Goal: Find contact information: Find contact information

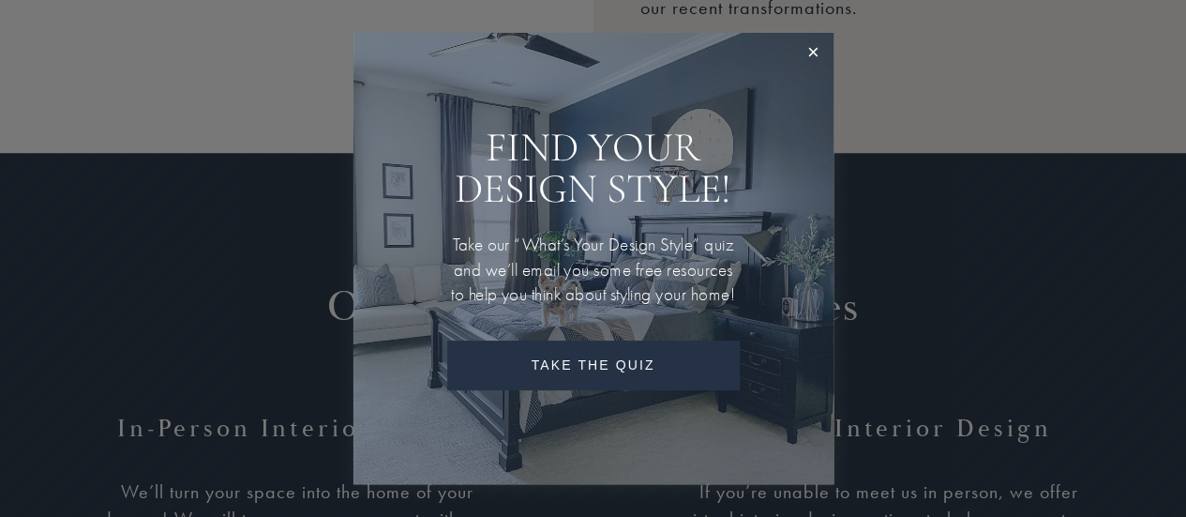
scroll to position [2063, 0]
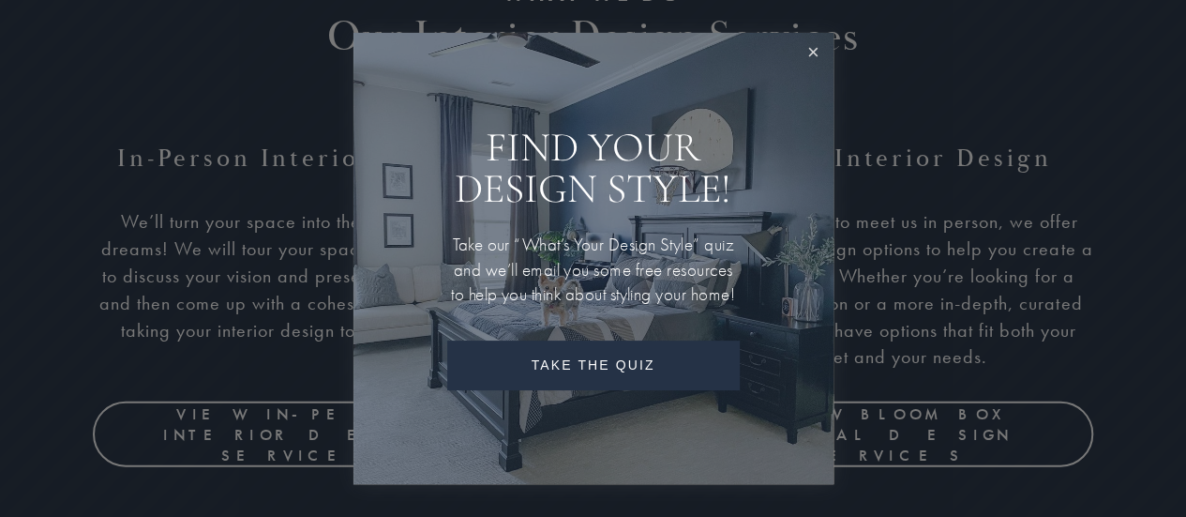
click at [805, 38] on link "Close" at bounding box center [813, 53] width 35 height 35
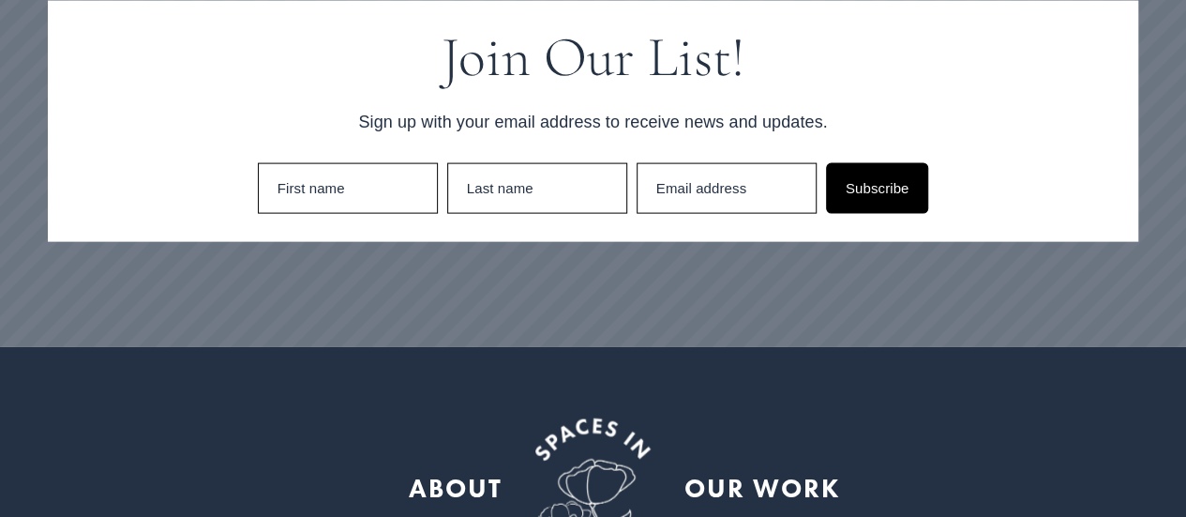
scroll to position [5578, 0]
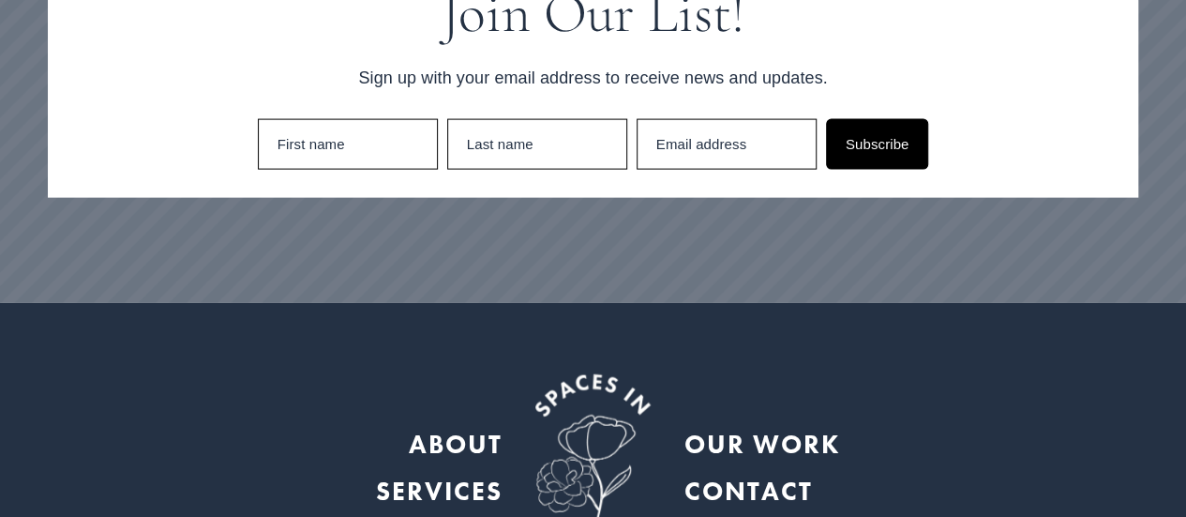
click at [790, 475] on strong "CONTACT" at bounding box center [748, 491] width 128 height 33
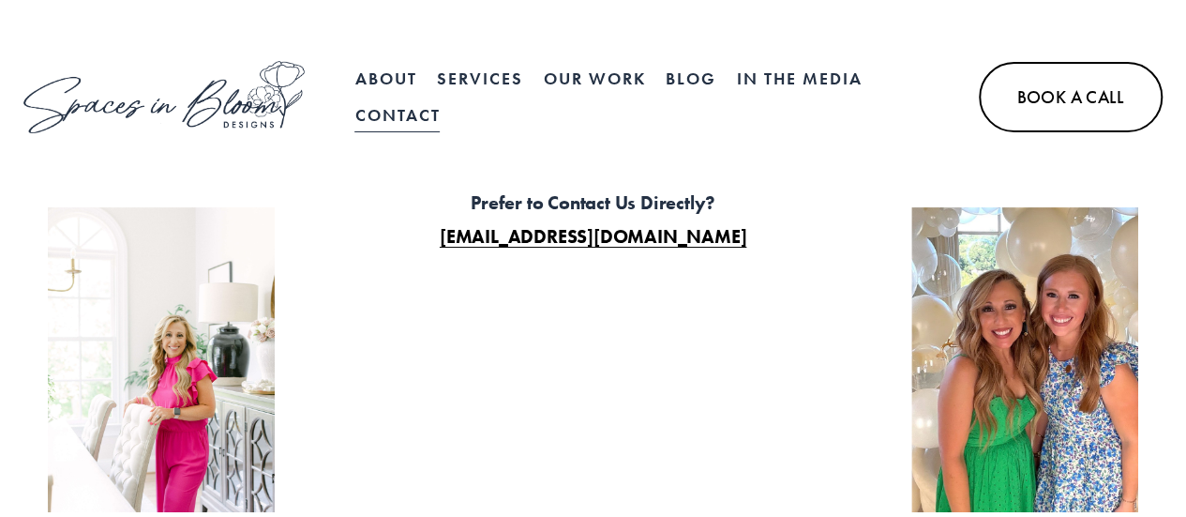
drag, startPoint x: 782, startPoint y: 236, endPoint x: 420, endPoint y: 254, distance: 362.5
click at [420, 254] on div "Prefer to Contact Us Directly? XELA@SPACESINBLOOMDESIGNS.COM" at bounding box center [593, 219] width 455 height 70
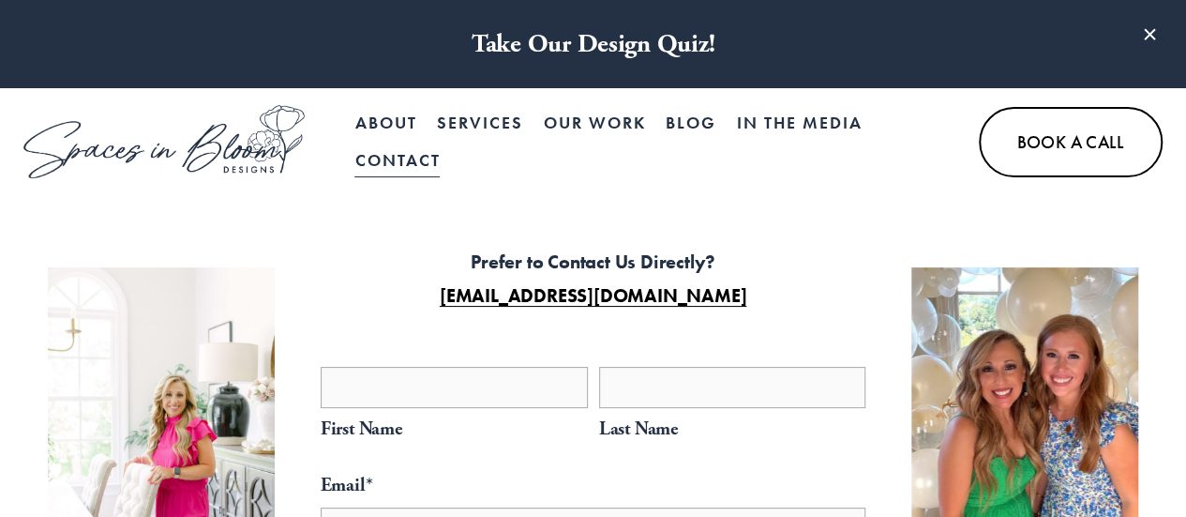
copy strong "XELA@SPACESINBLOOMDESIGNS.COM"
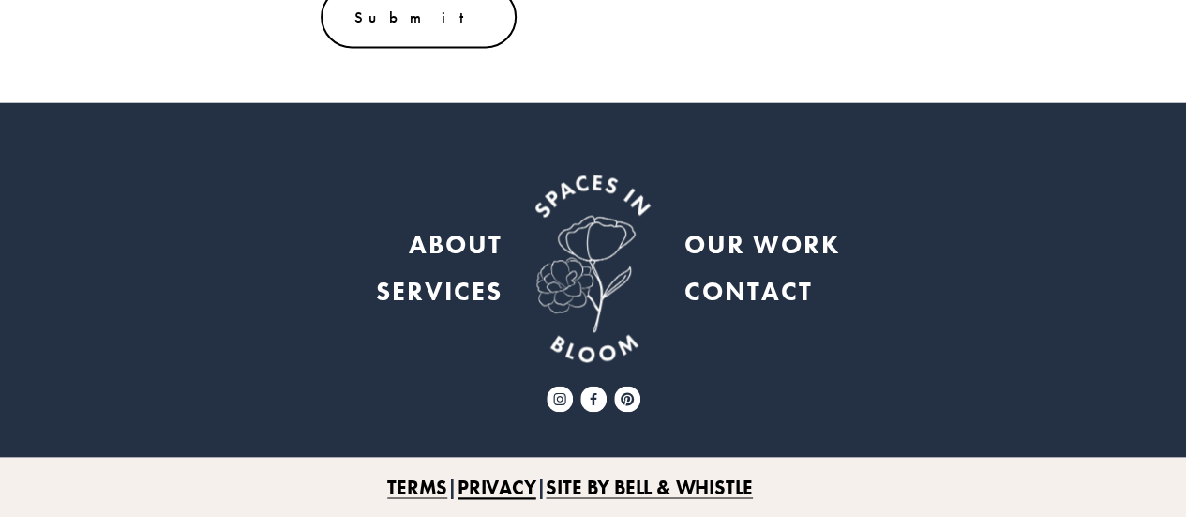
scroll to position [1332, 0]
click at [598, 391] on use "Facebook" at bounding box center [594, 398] width 26 height 26
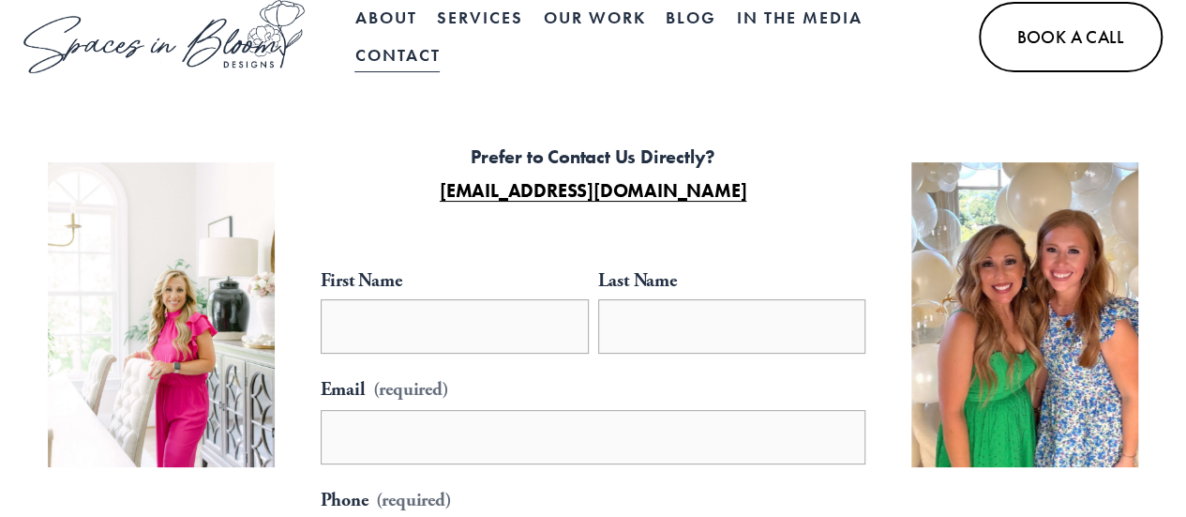
scroll to position [0, 0]
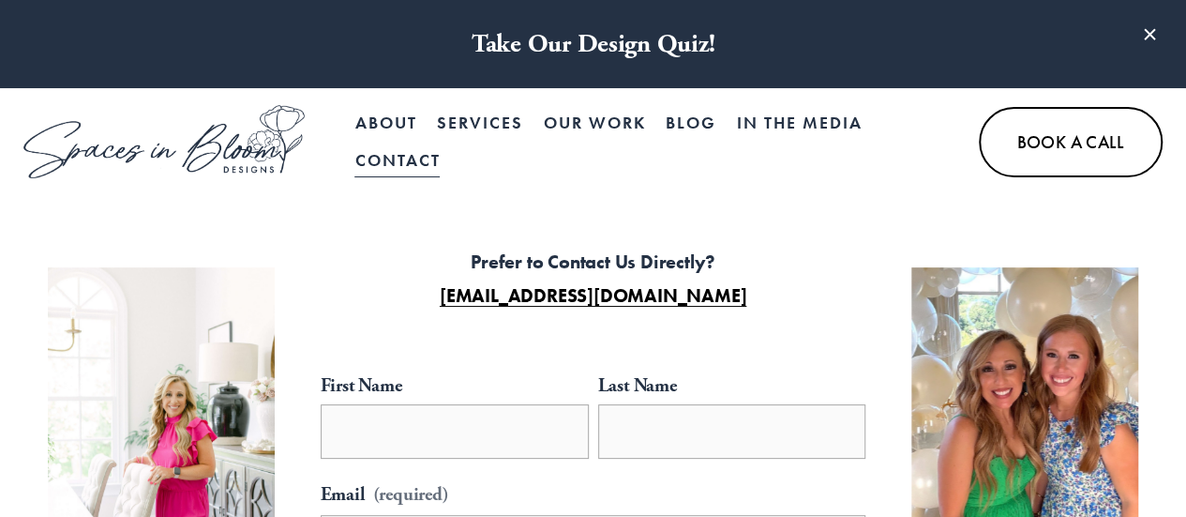
click at [391, 110] on link "About" at bounding box center [386, 124] width 62 height 38
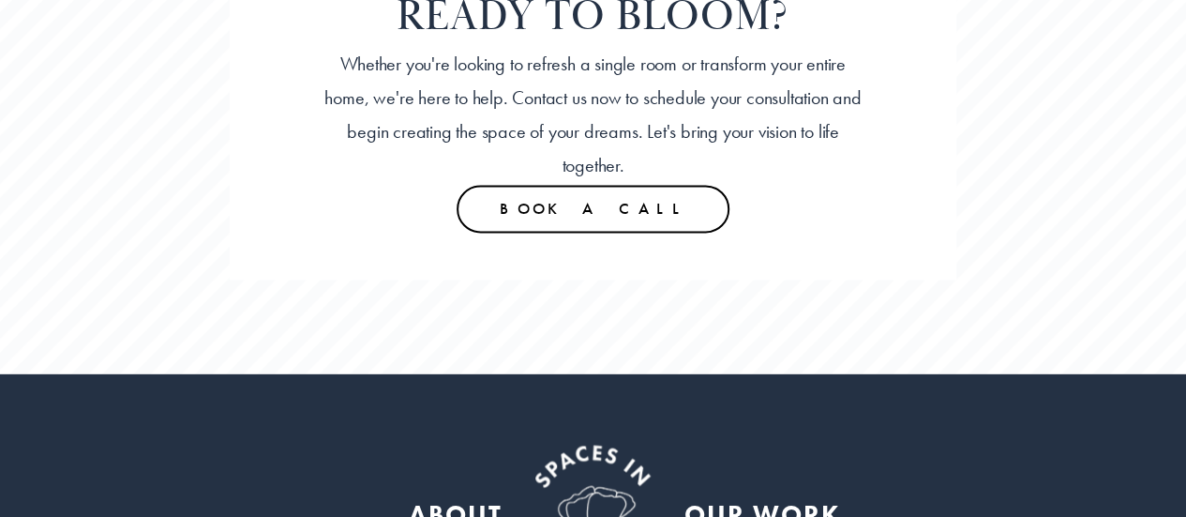
scroll to position [4799, 0]
